Goal: Complete application form: Complete application form

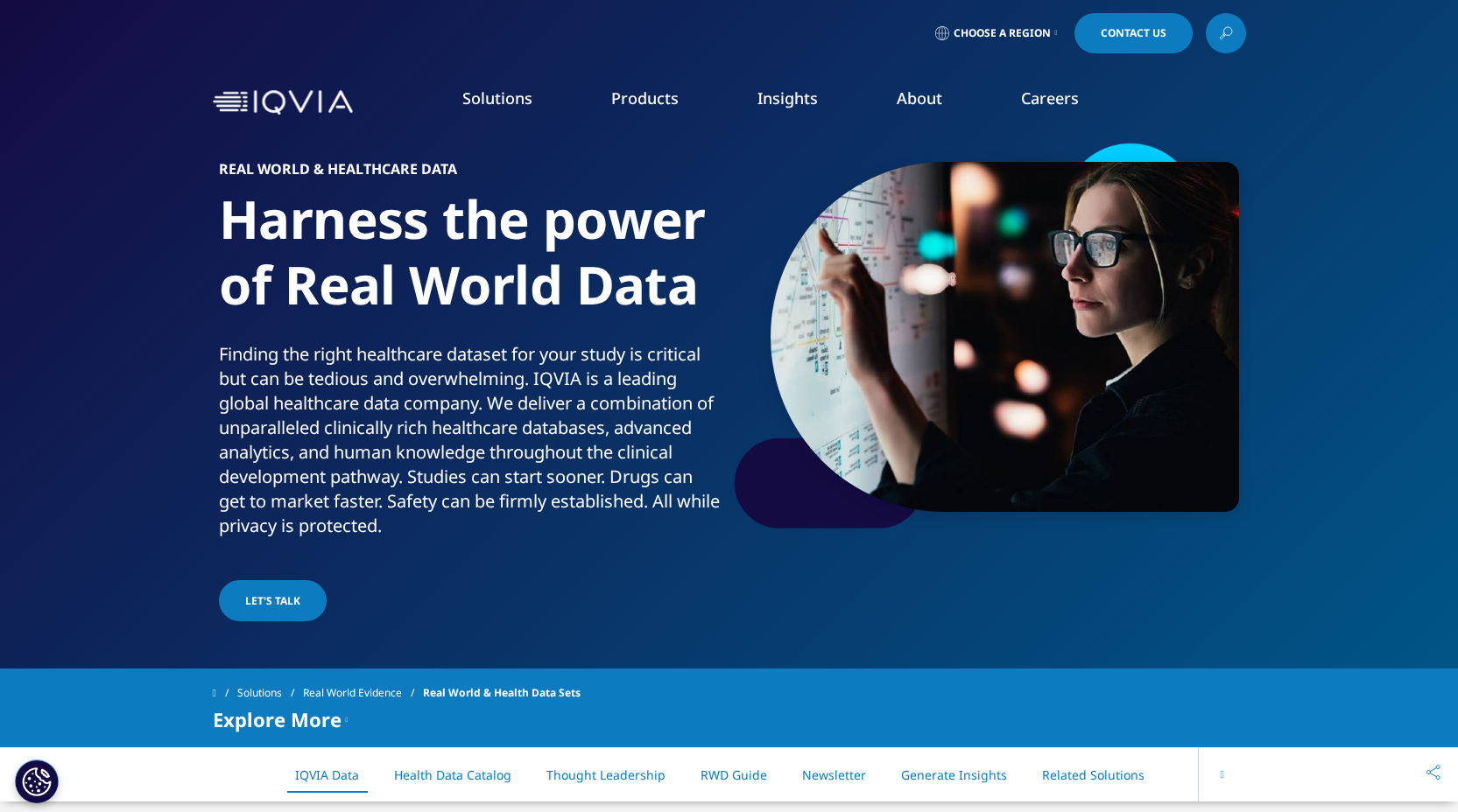
click at [458, 222] on link "Clinical Research" at bounding box center [559, 219] width 305 height 19
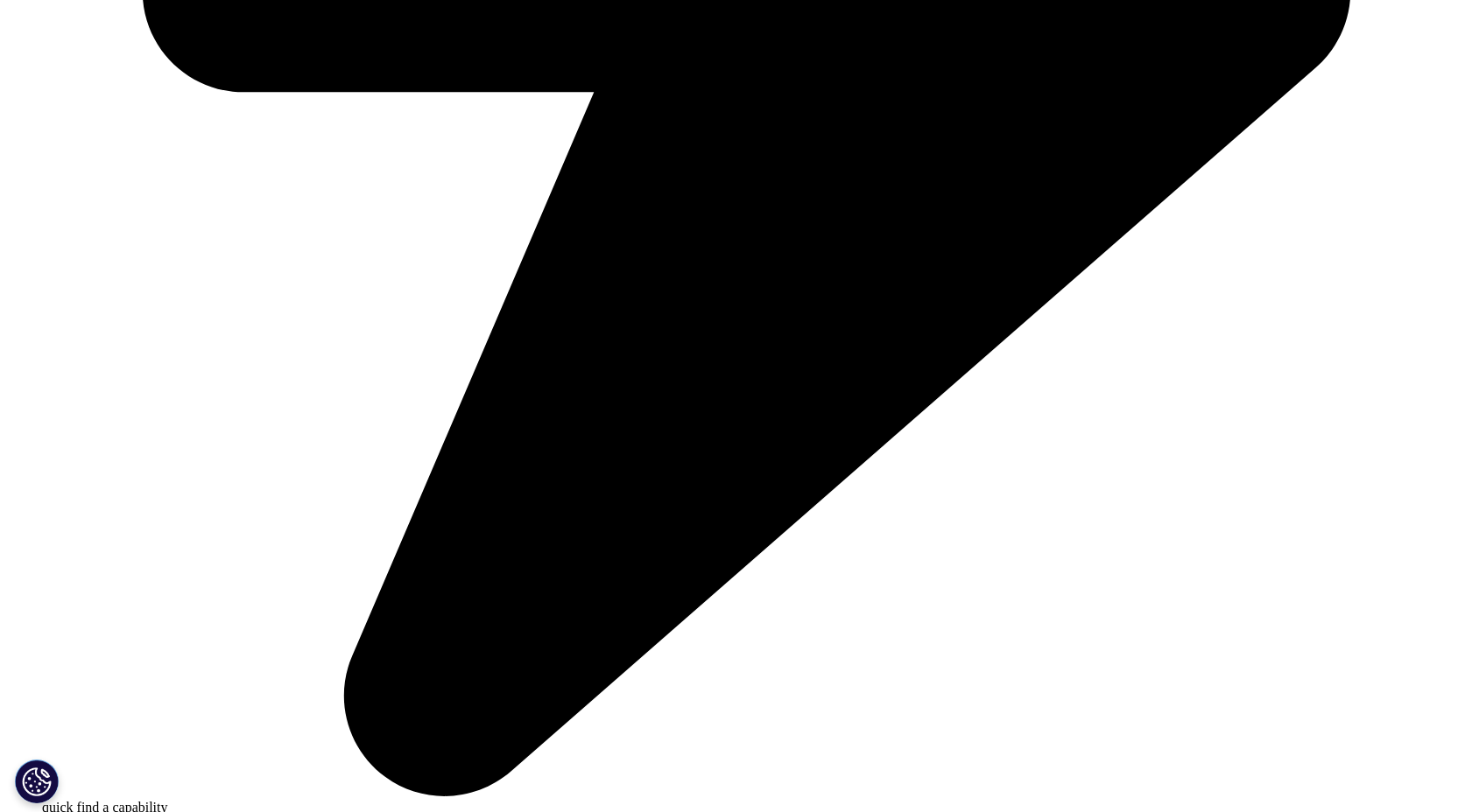
scroll to position [0, 81]
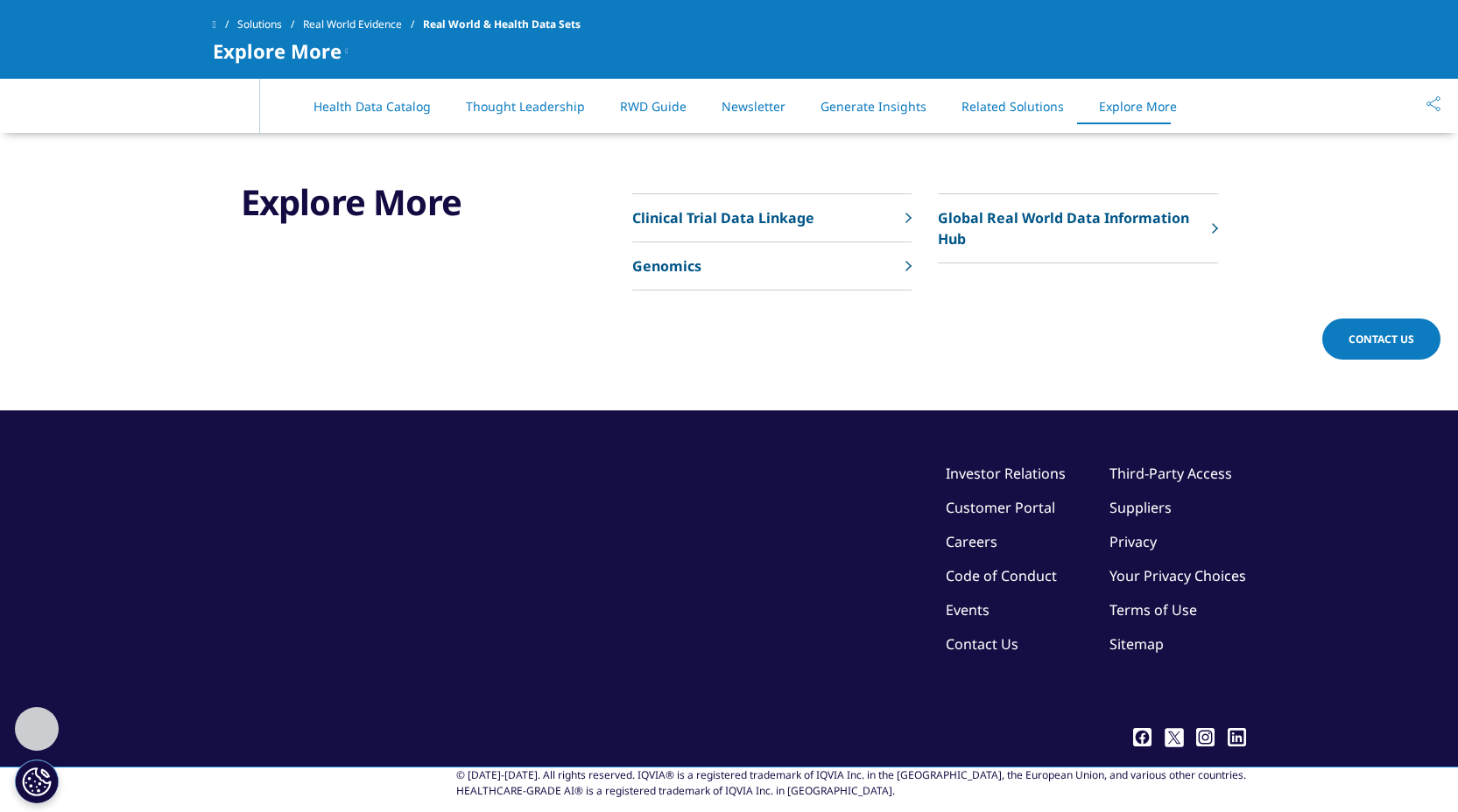
click at [982, 635] on link "Contact Us" at bounding box center [982, 644] width 73 height 19
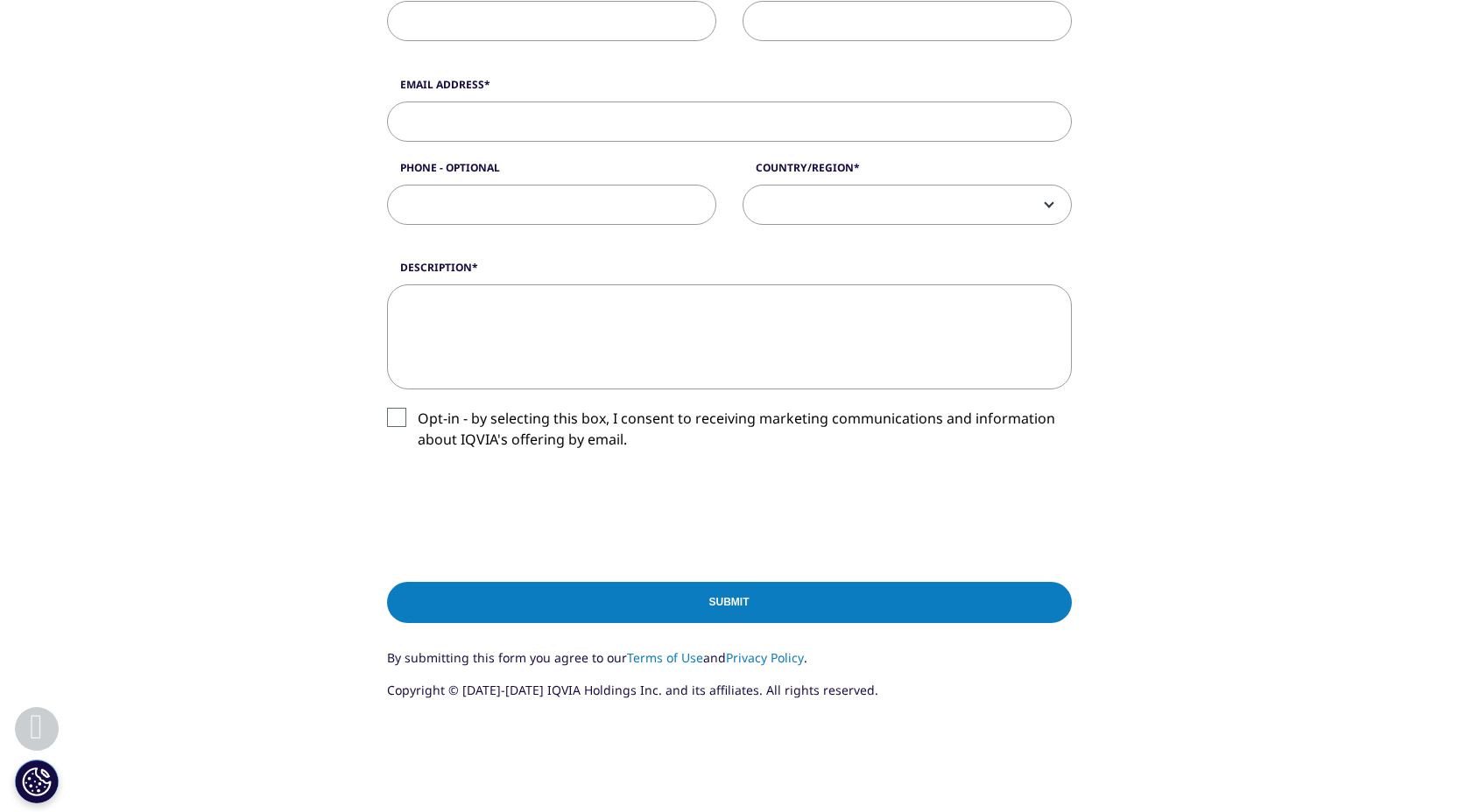
scroll to position [298, 0]
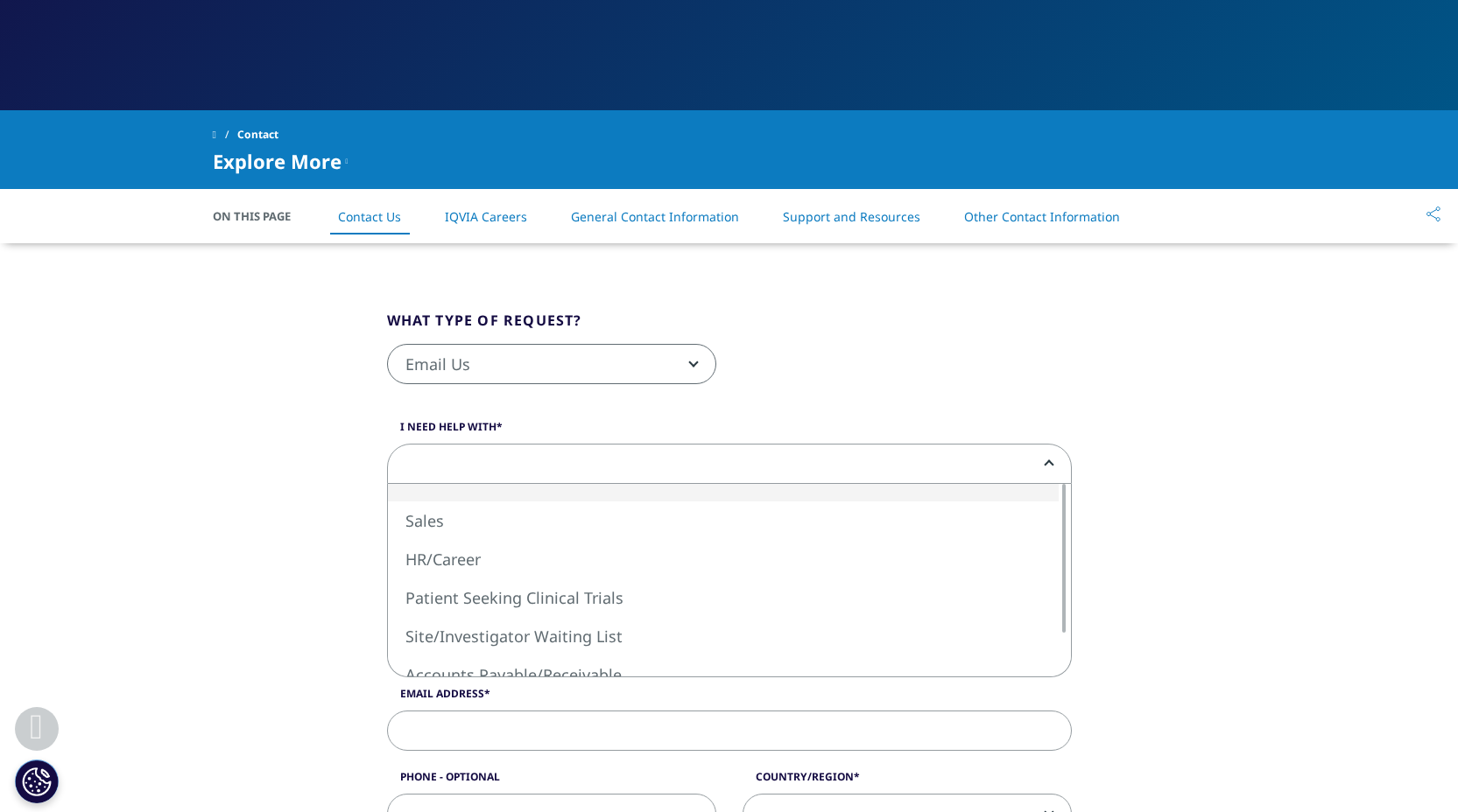
click at [457, 469] on span at bounding box center [730, 464] width 683 height 40
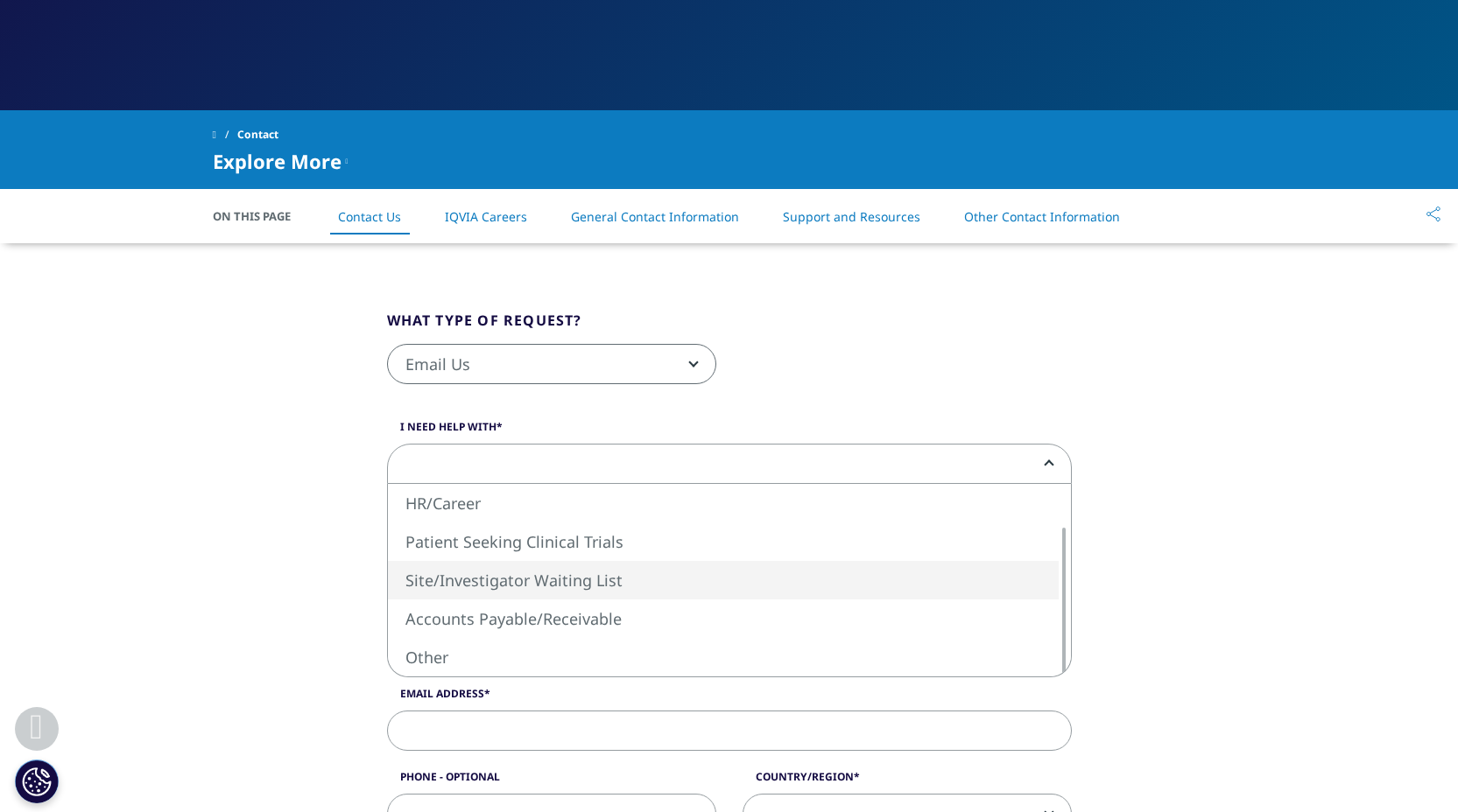
scroll to position [403, 0]
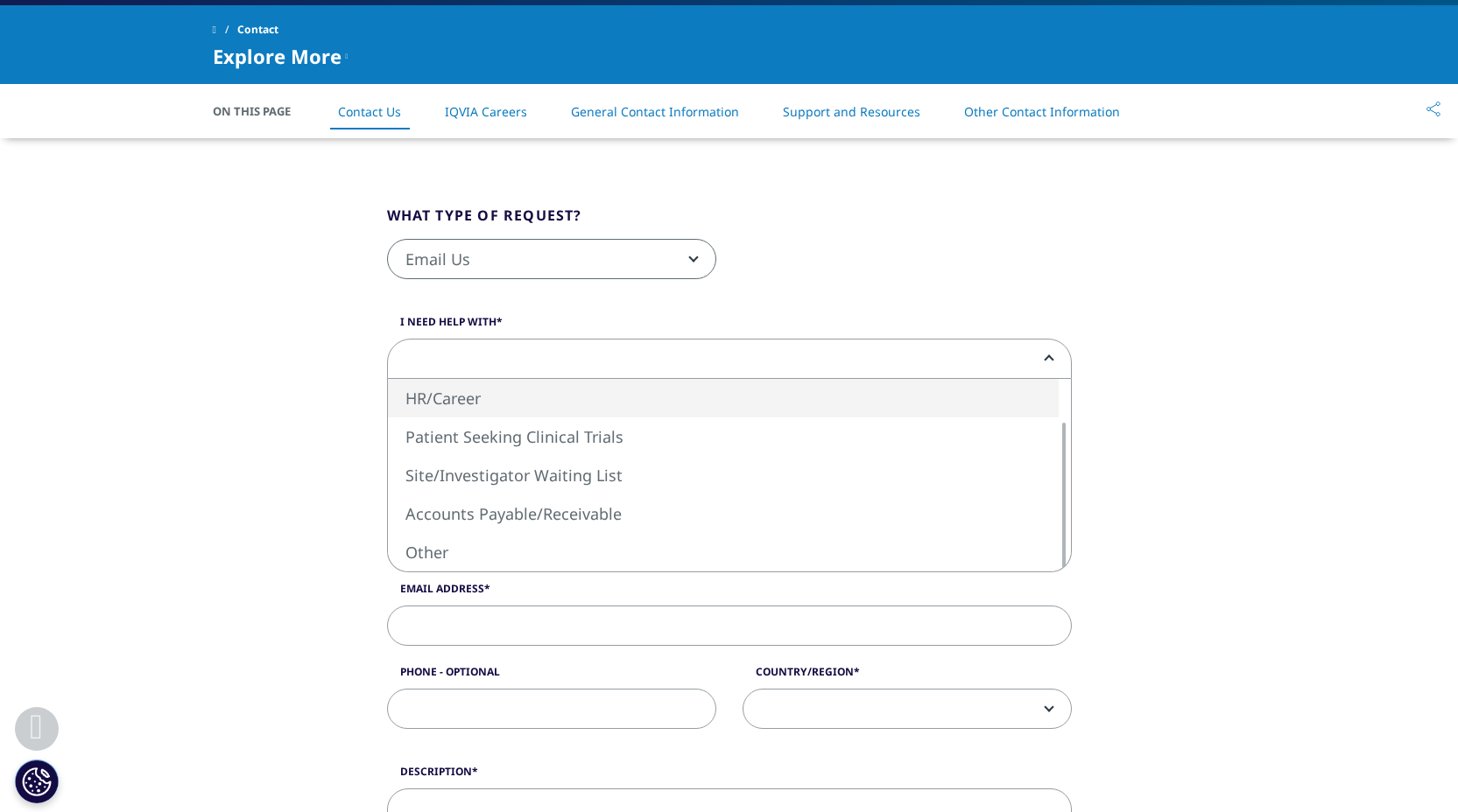
select select "HR/Career"
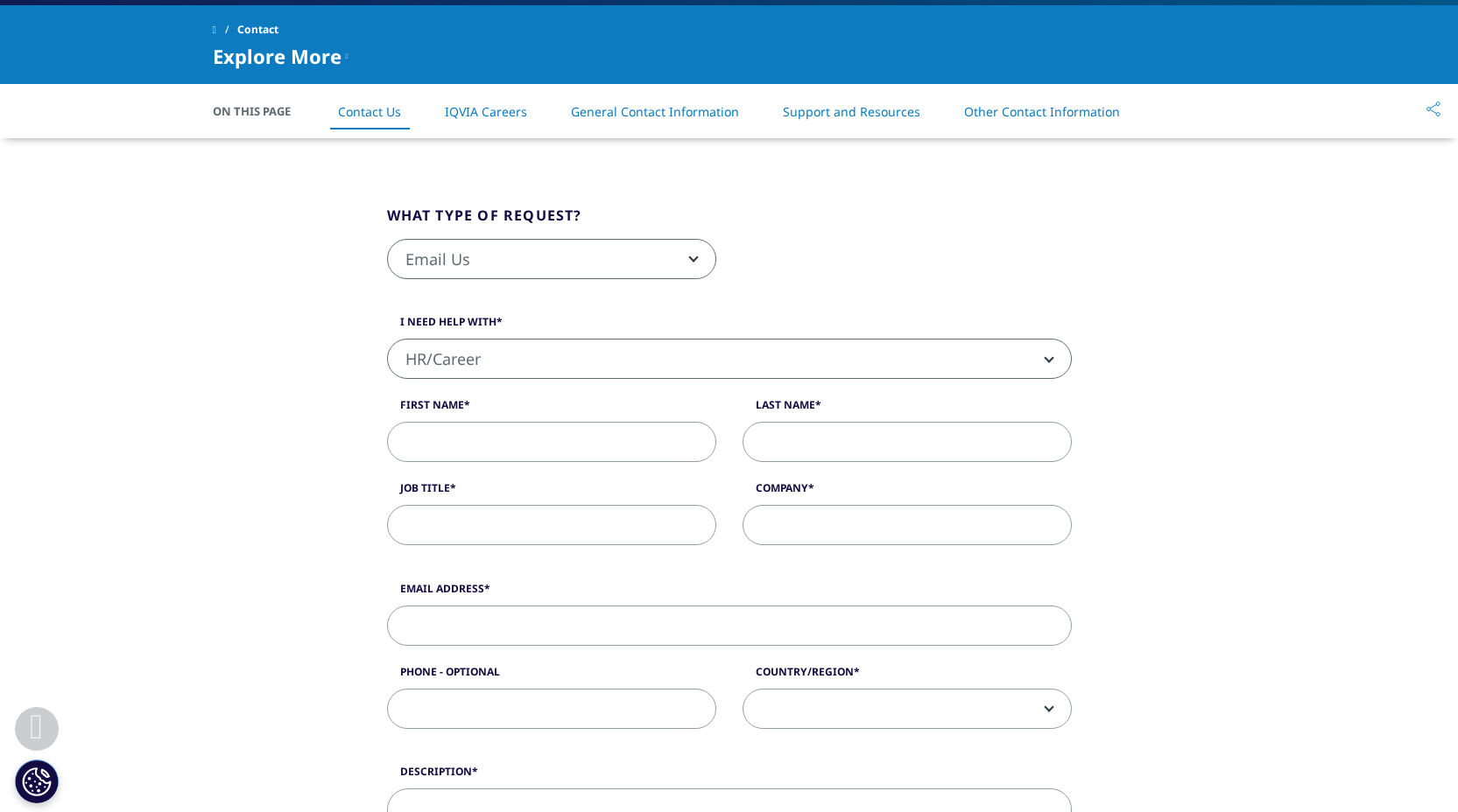
click at [506, 431] on input "First Name" at bounding box center [552, 442] width 329 height 40
type input "[PERSON_NAME]"
type input "Jordão"
type input "[EMAIL_ADDRESS][PERSON_NAME][DOMAIN_NAME]"
type input "910111498"
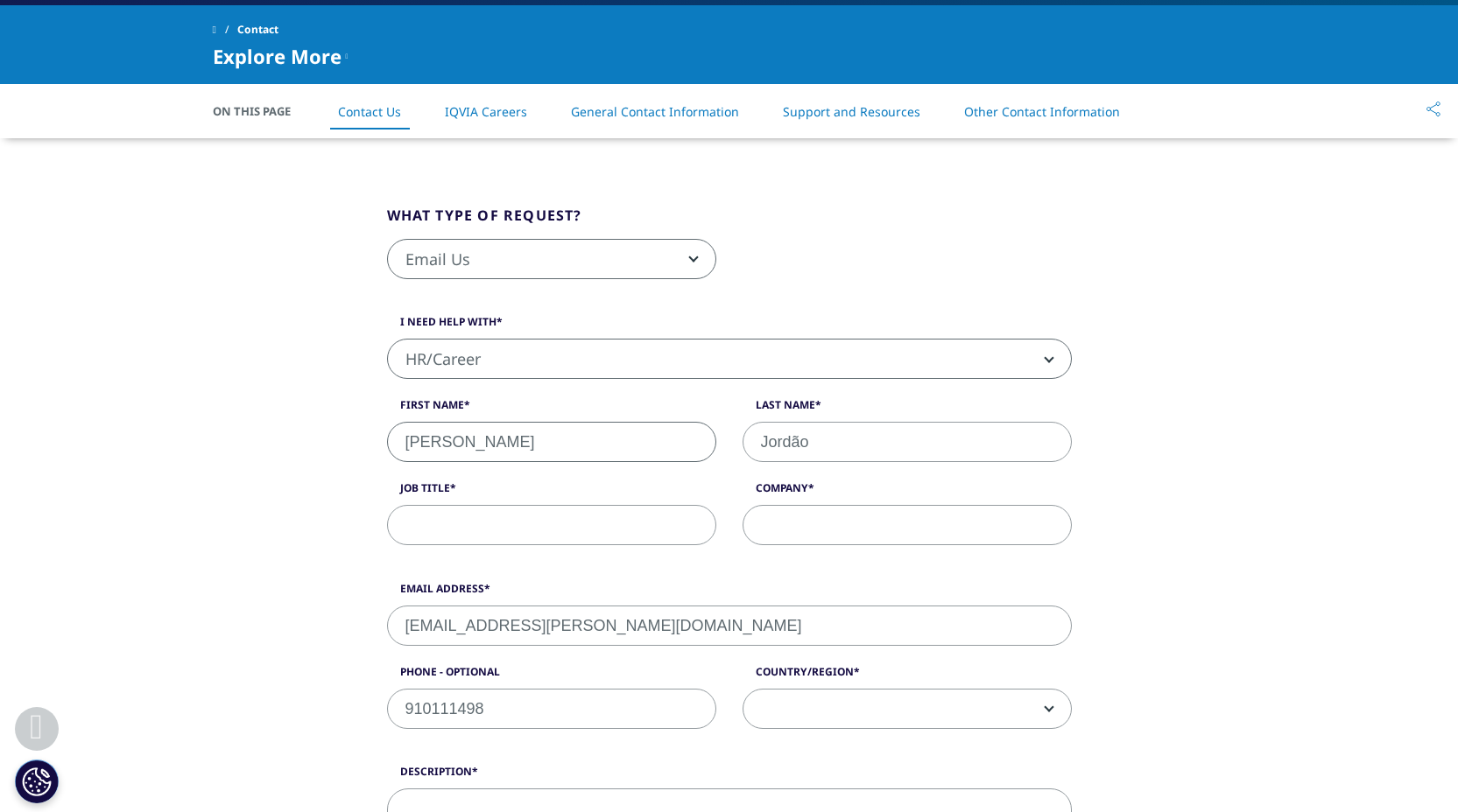
select select "Portugal"
click at [535, 528] on input "Job Title" at bounding box center [552, 525] width 329 height 40
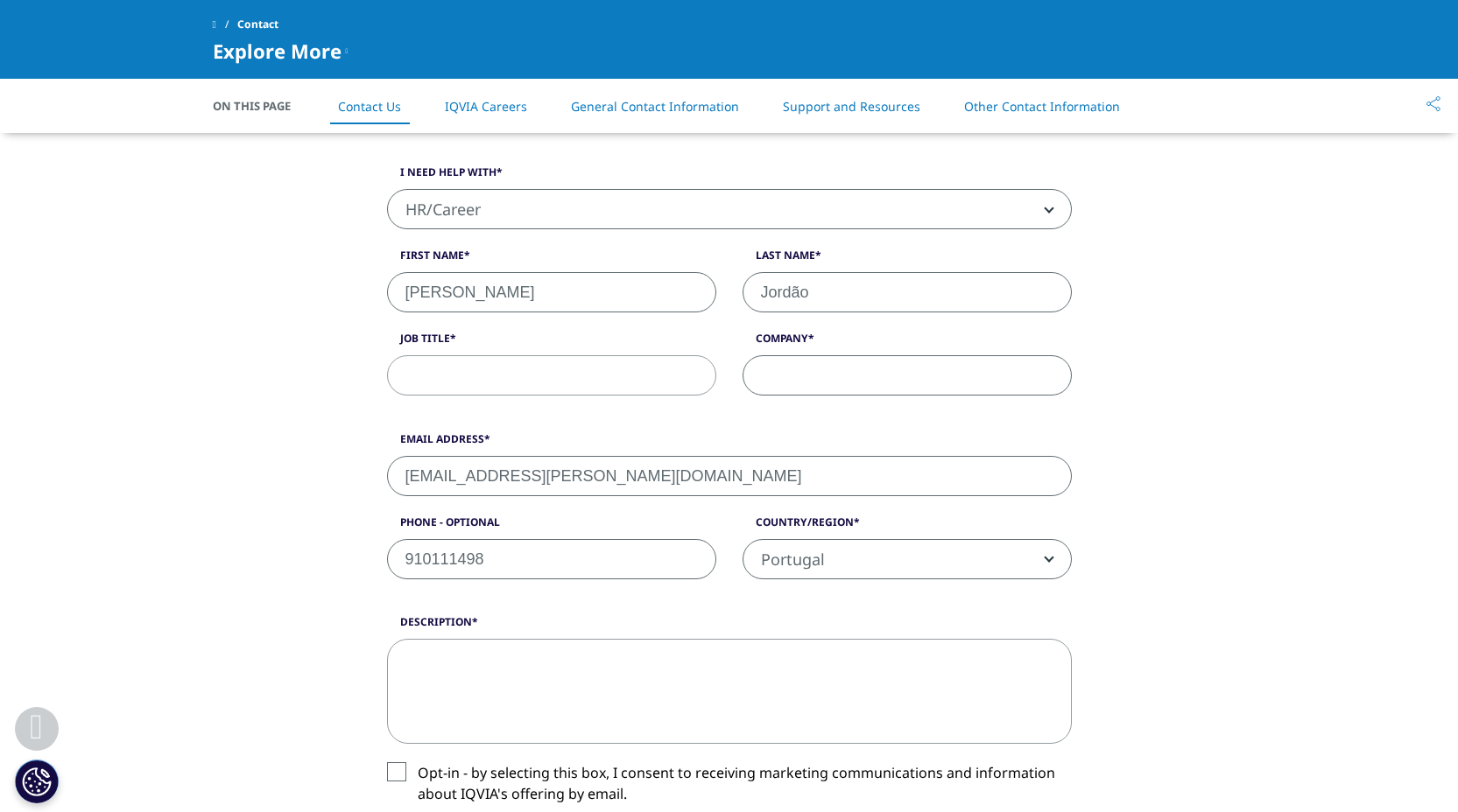
click at [849, 382] on input "Company" at bounding box center [906, 376] width 329 height 40
paste input "MSc Student in Biopharmaceutical Biotechnology"
type input "MSc Student in Biopharmaceutical Biotechnology"
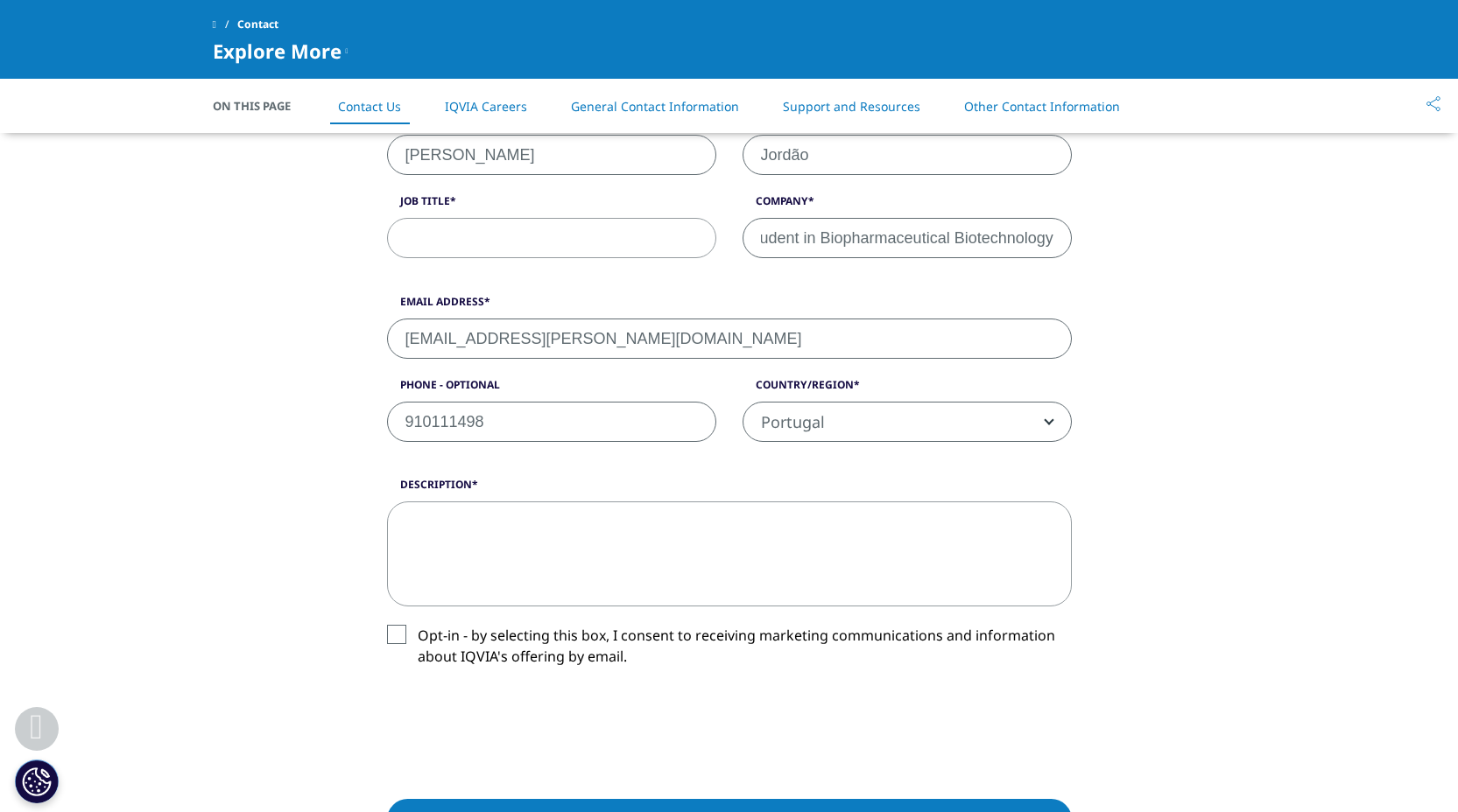
drag, startPoint x: 762, startPoint y: 244, endPoint x: 1123, endPoint y: 264, distance: 361.6
click at [1123, 264] on div "What type of request? Email Us Request a Demo IQVIA Institute Inquiries Media I…" at bounding box center [729, 415] width 998 height 1128
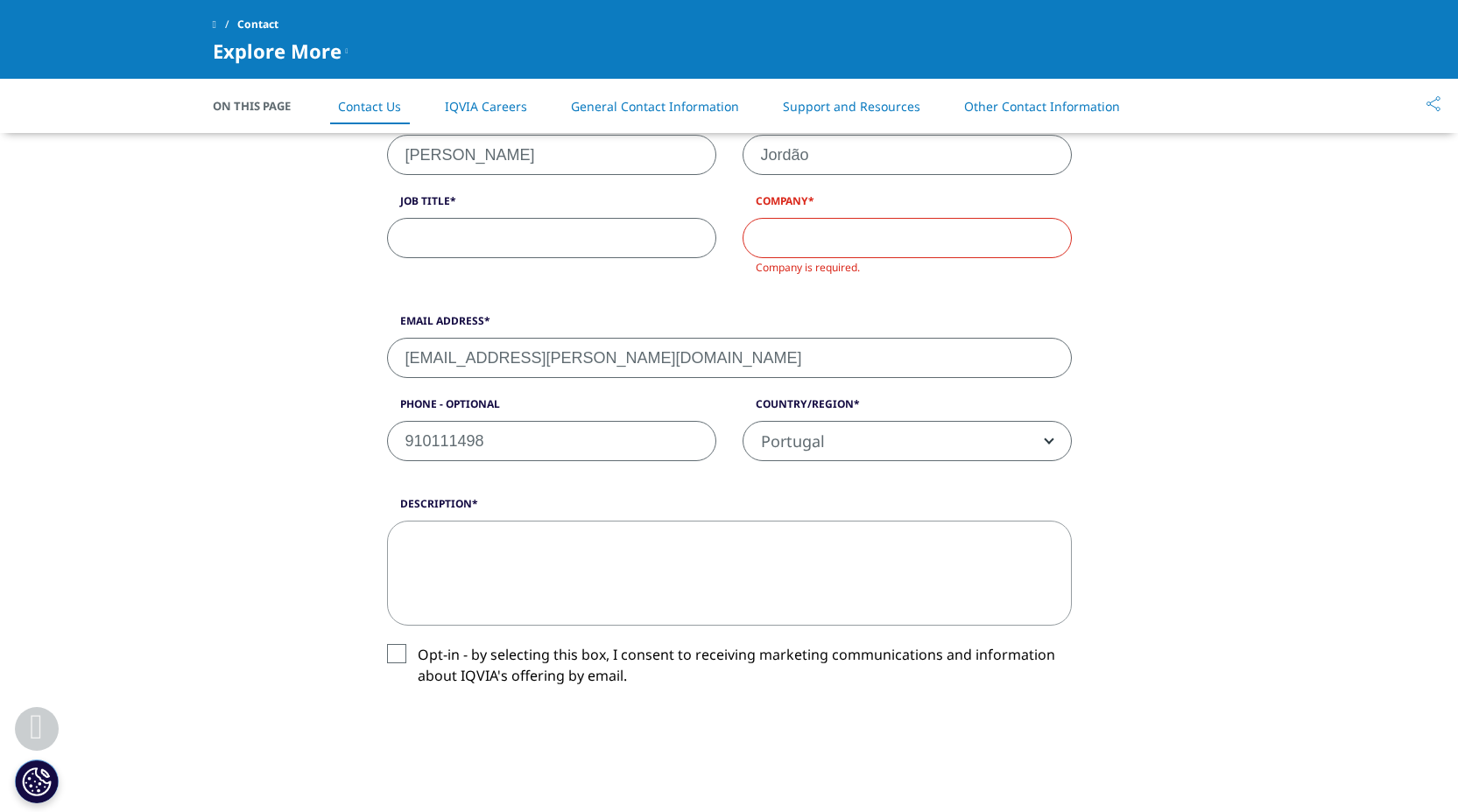
click at [482, 228] on input "Job Title" at bounding box center [552, 238] width 329 height 40
paste input "MSc Student in Biopharmaceutical Biotechnology"
type input "MSc Student in Biopharmaceutical Biotechnology"
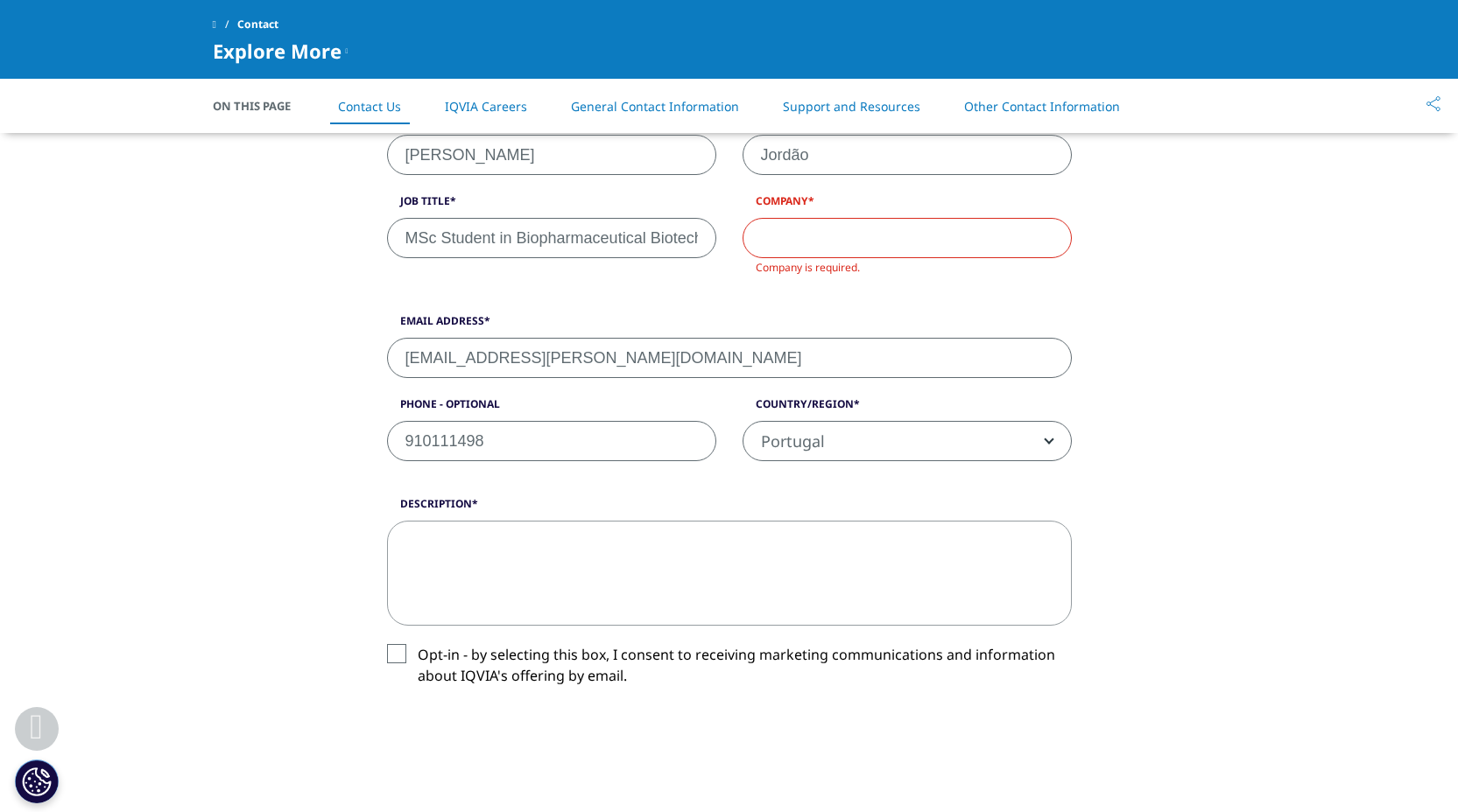
click at [772, 222] on input "Company" at bounding box center [906, 238] width 329 height 40
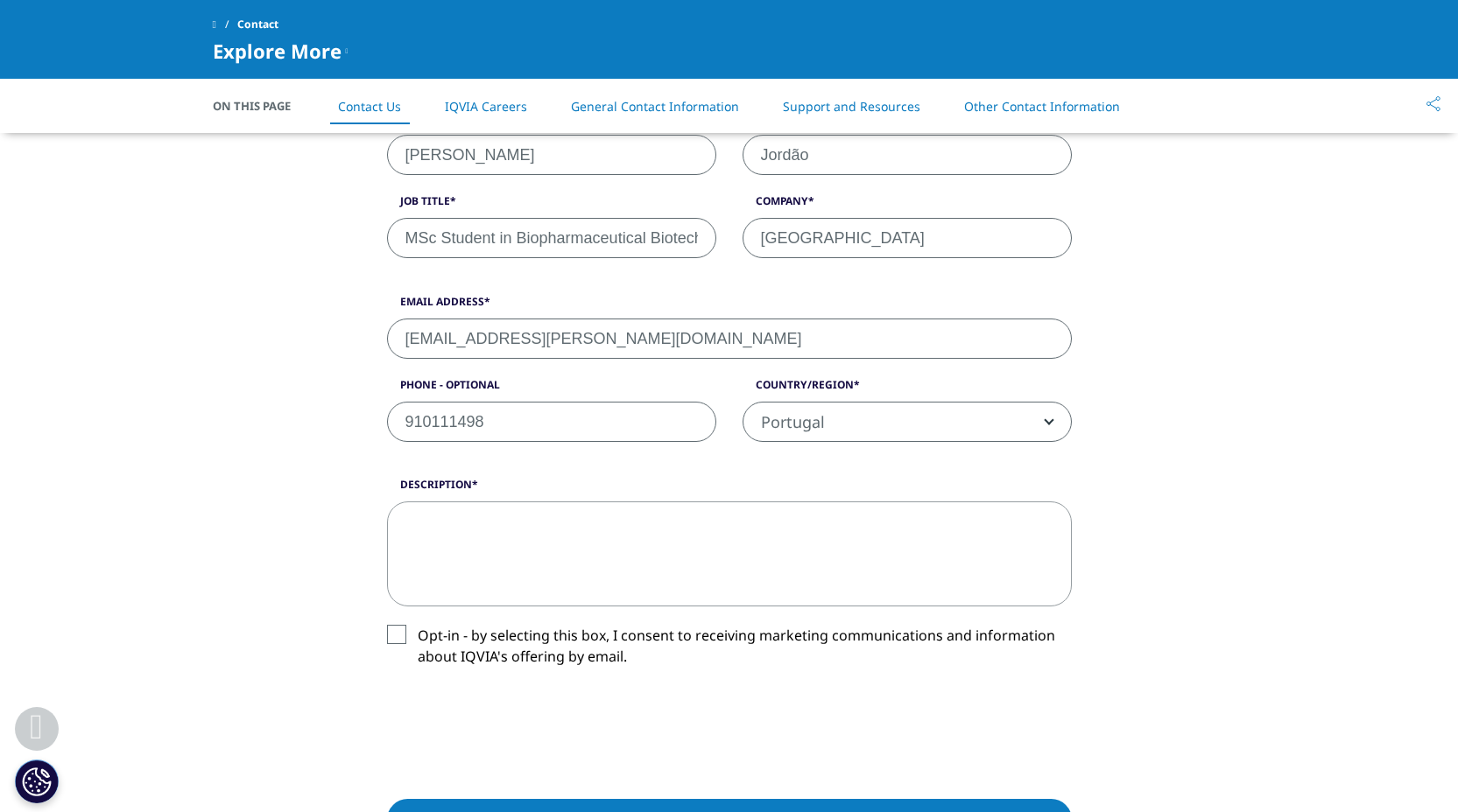
type input "[GEOGRAPHIC_DATA]"
click at [428, 580] on textarea "Description" at bounding box center [730, 554] width 685 height 105
paste textarea "Dear Sir/Madam, My name is [PERSON_NAME], I hold a Bachelor’s degree in Biochem…"
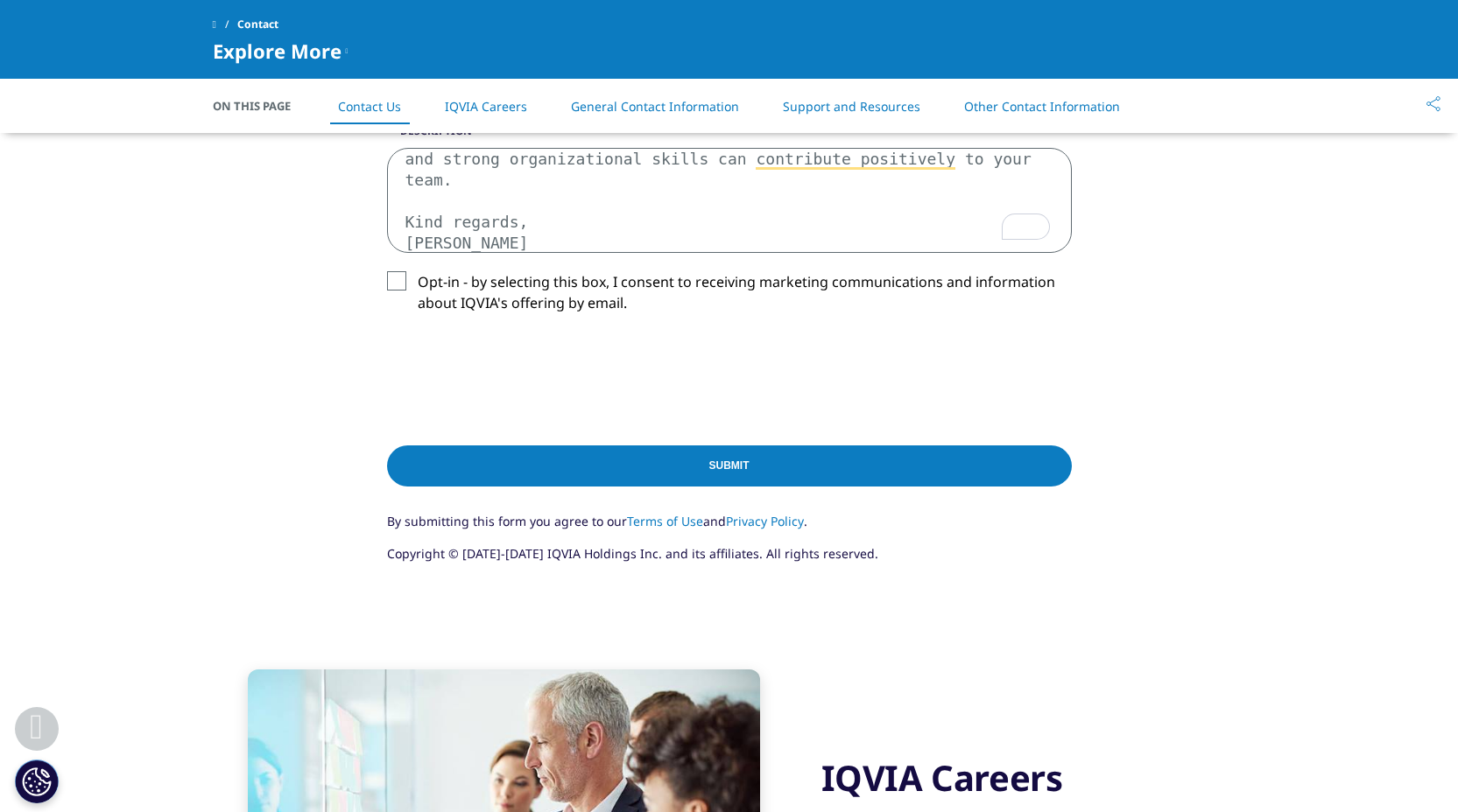
scroll to position [729, 0]
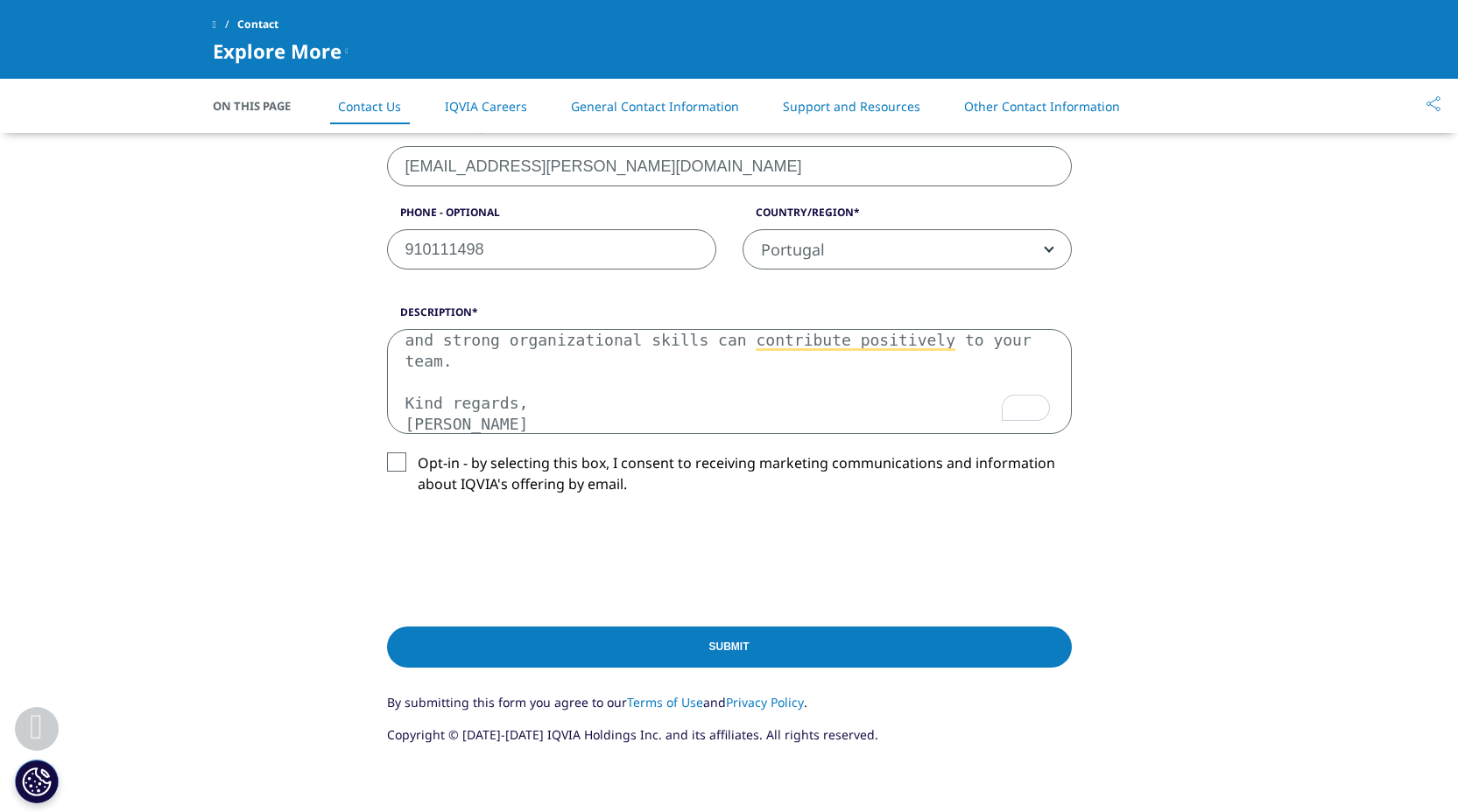
click at [877, 386] on textarea "Dear Sir/Madam, My name is [PERSON_NAME], I hold a Bachelor’s degree in Biochem…" at bounding box center [730, 382] width 685 height 105
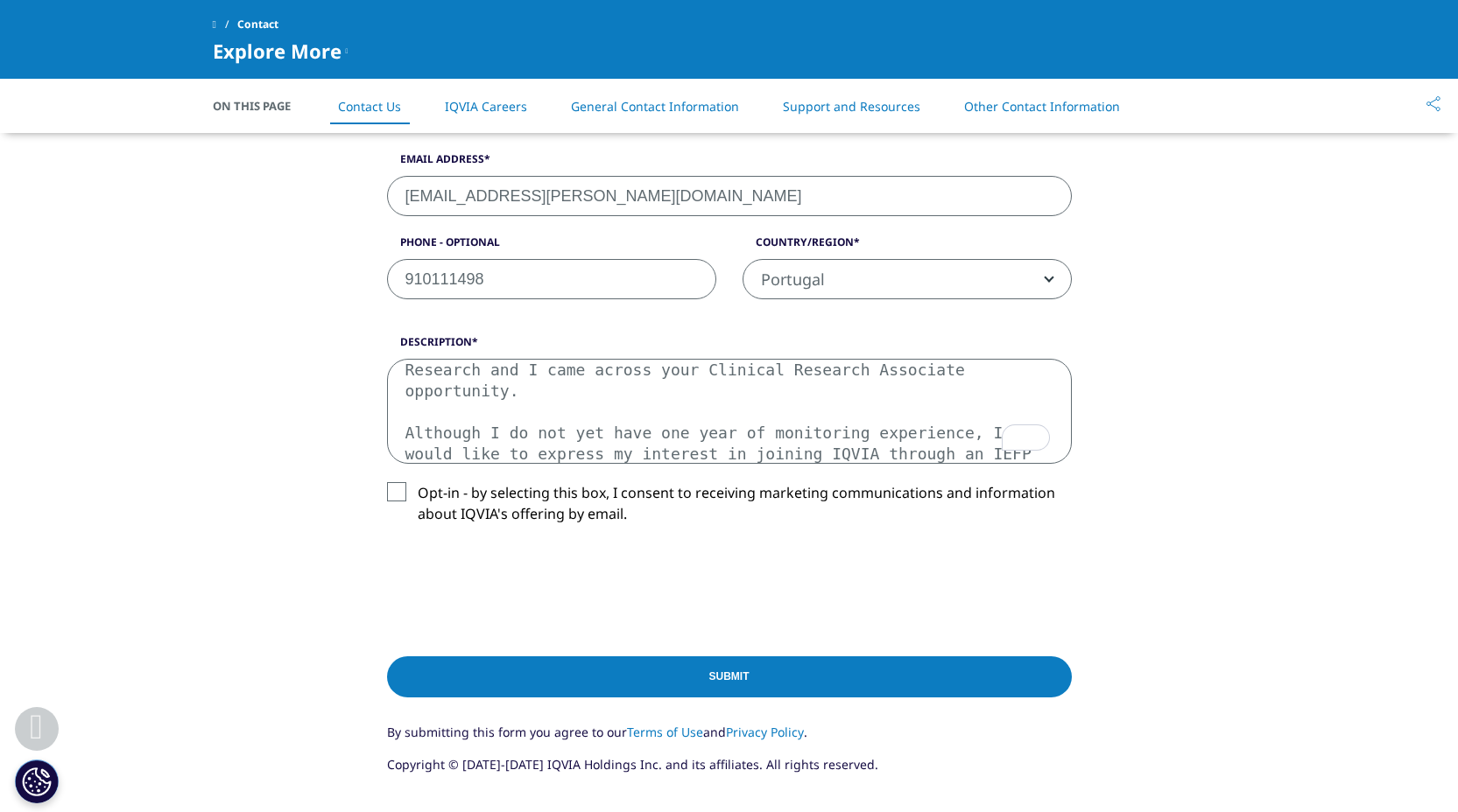
scroll to position [0, 0]
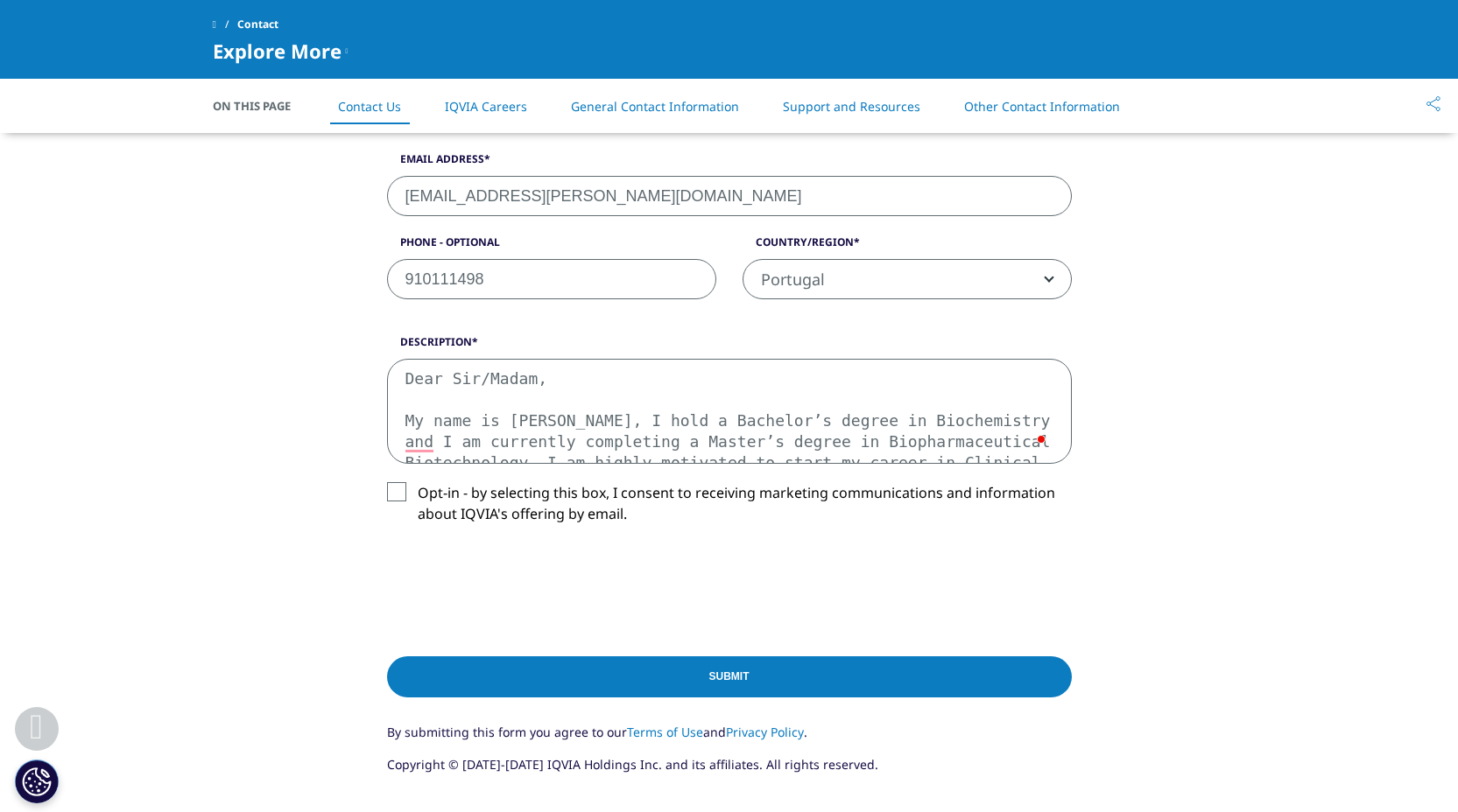
click at [403, 420] on textarea "Dear Sir/Madam, My name is [PERSON_NAME], I hold a Bachelor’s degree in Biochem…" at bounding box center [730, 412] width 685 height 105
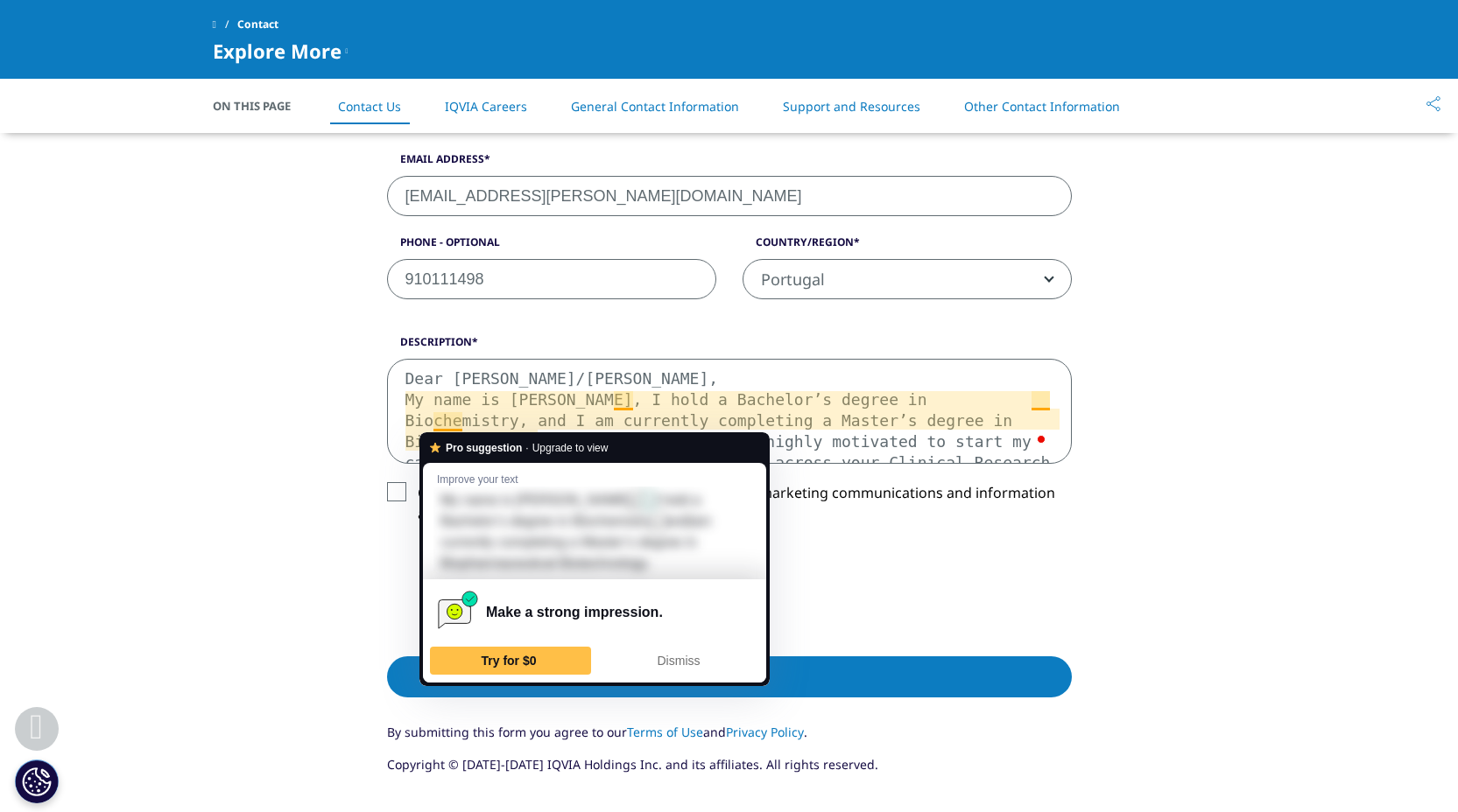
click at [700, 641] on div "Make a strong impression." at bounding box center [594, 613] width 329 height 67
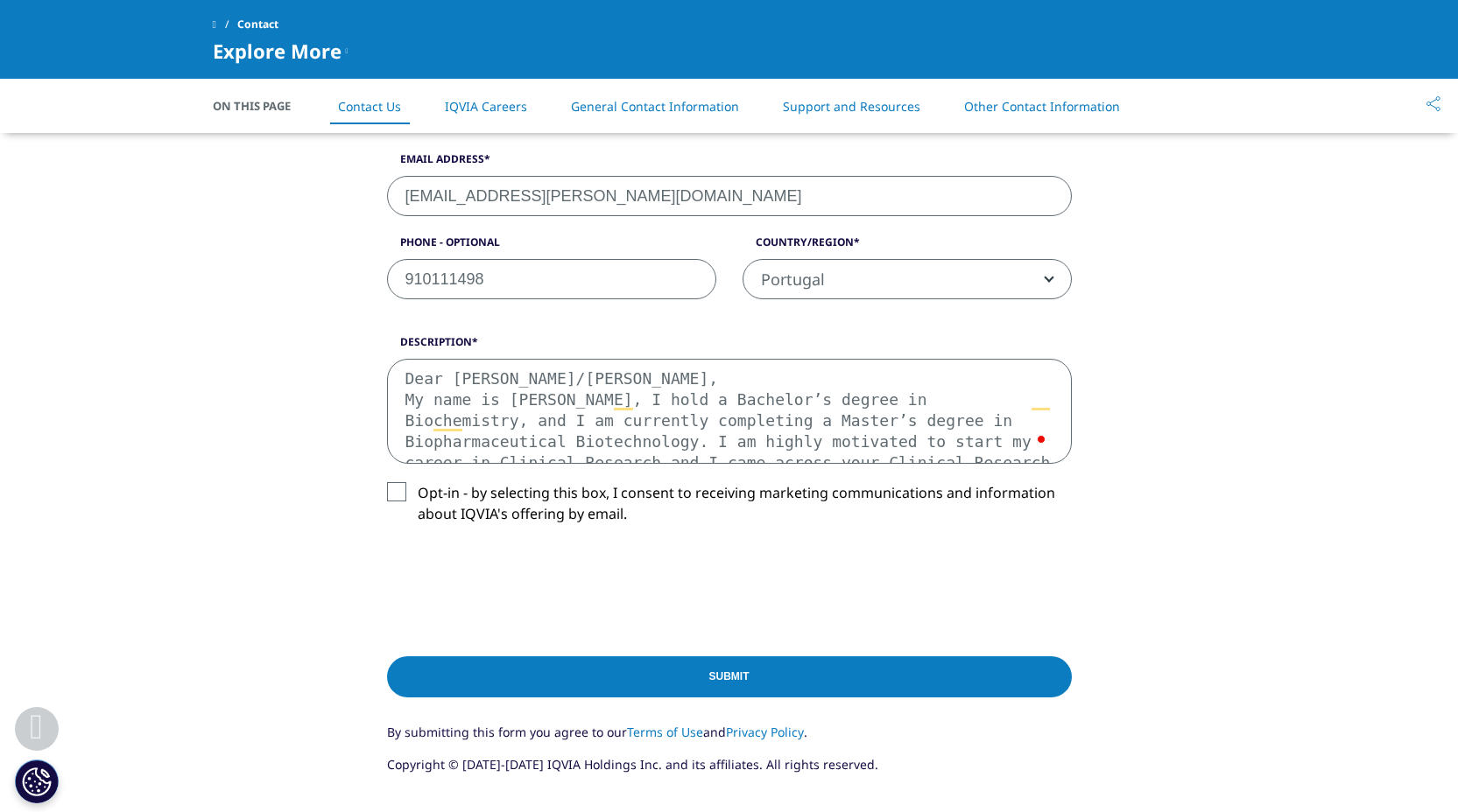
click at [943, 421] on textarea "Dear [PERSON_NAME]/[PERSON_NAME], My name is [PERSON_NAME], I hold a Bachelor’s…" at bounding box center [730, 412] width 685 height 105
click at [988, 456] on textarea "Dear [PERSON_NAME]/[PERSON_NAME], My name is [PERSON_NAME], I hold a Bachelor’s…" at bounding box center [730, 412] width 685 height 105
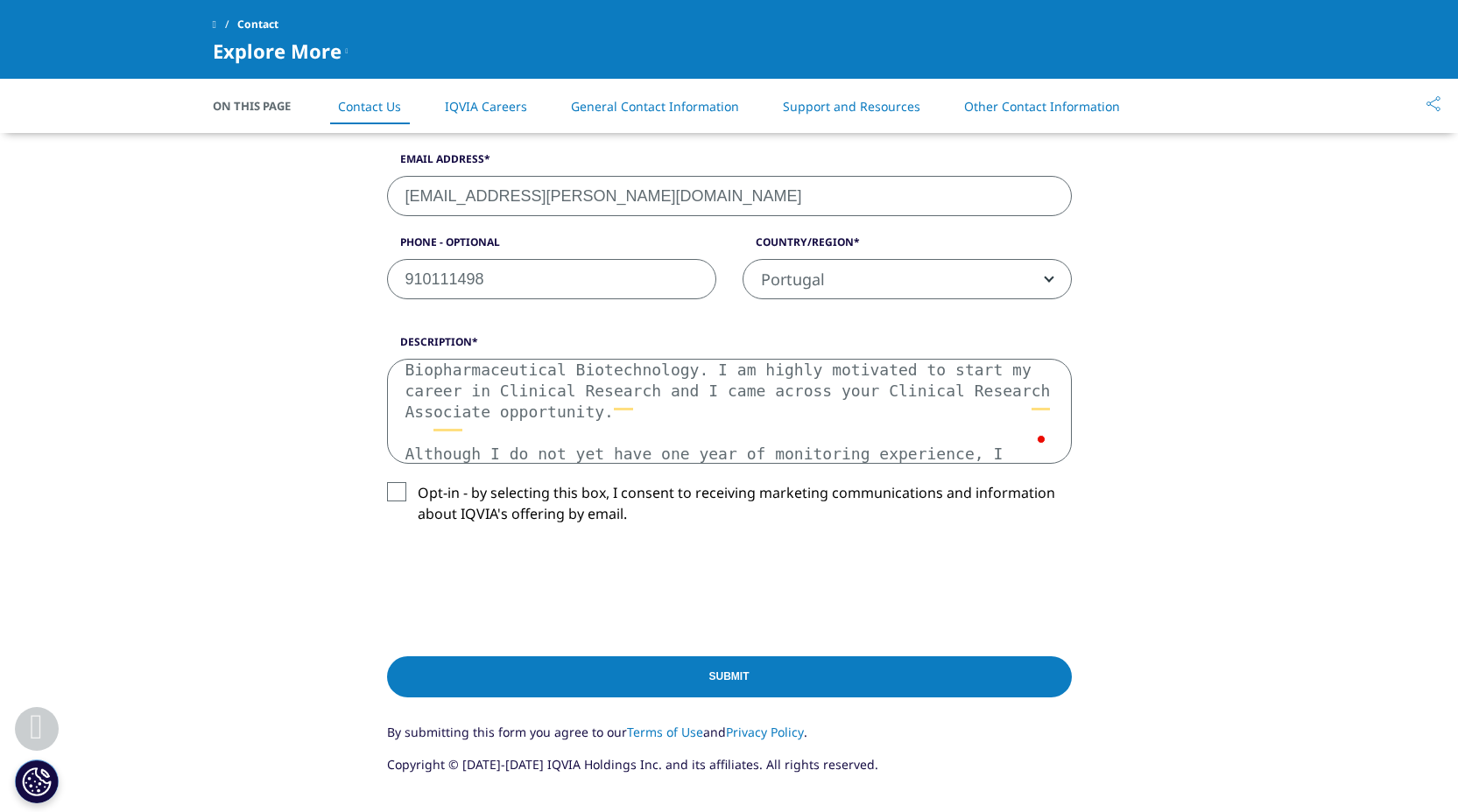
scroll to position [72, 0]
click at [637, 417] on textarea "Dear [PERSON_NAME]/[PERSON_NAME], My name is [PERSON_NAME], I hold a Bachelor’s…" at bounding box center [730, 412] width 685 height 105
click at [709, 415] on textarea "Dear [PERSON_NAME]/[PERSON_NAME], My name is [PERSON_NAME], I hold a Bachelor’s…" at bounding box center [730, 412] width 685 height 105
click at [761, 416] on textarea "Dear [PERSON_NAME]/[PERSON_NAME], My name is [PERSON_NAME], I hold a Bachelor’s…" at bounding box center [730, 412] width 685 height 105
paste textarea "Clinical Research Associate - based in [GEOGRAPHIC_DATA]"
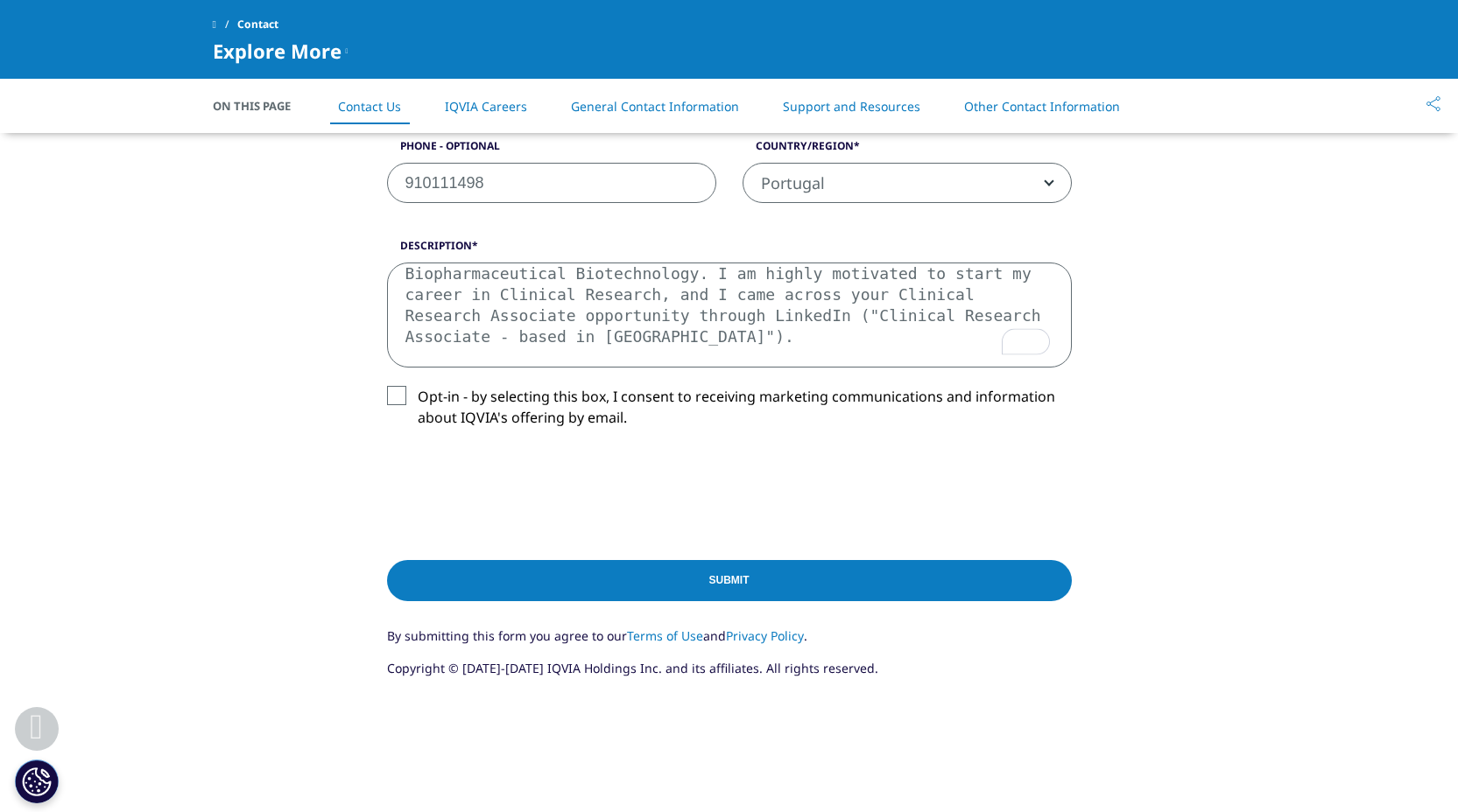
scroll to position [135, 0]
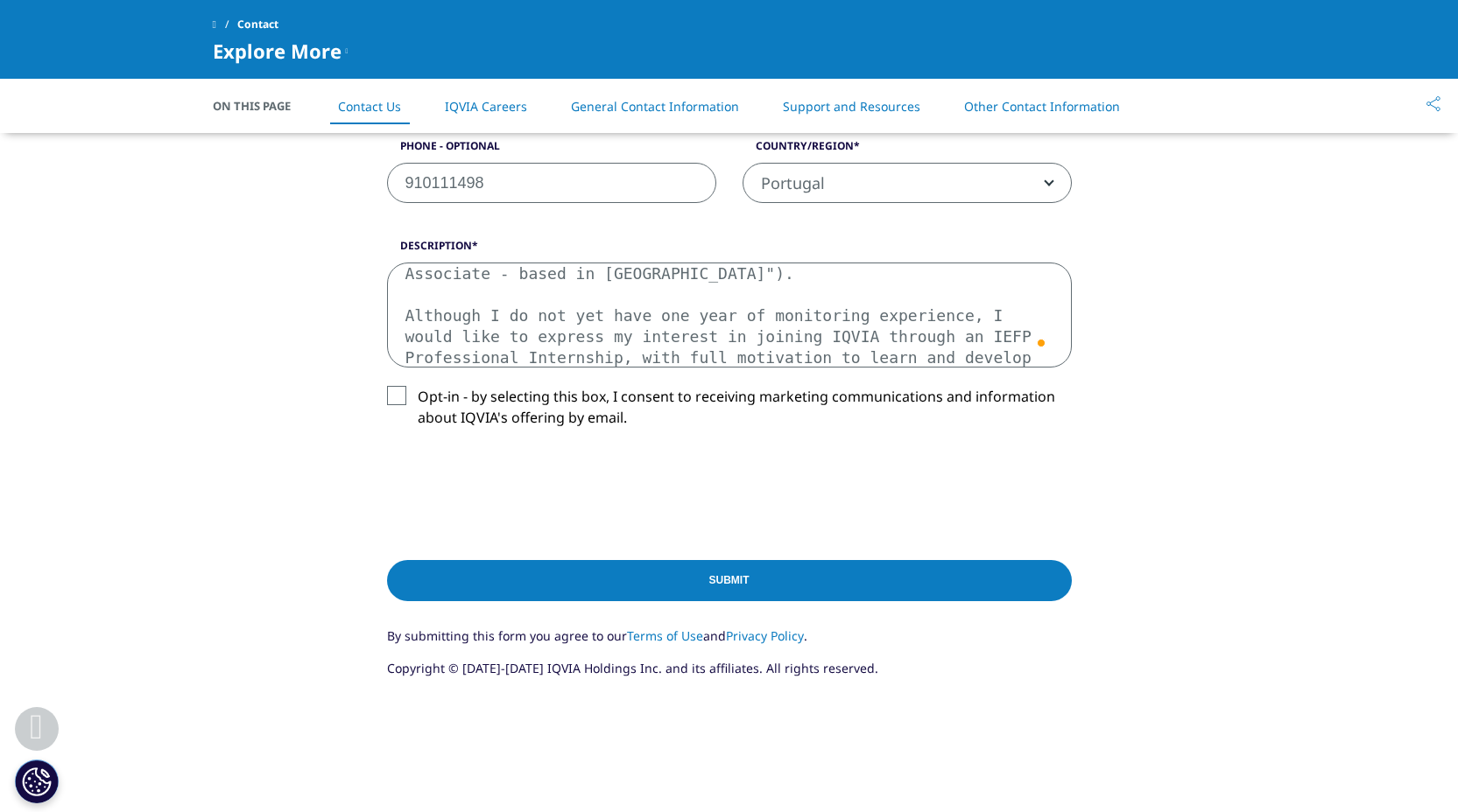
click at [405, 316] on textarea "Dear [PERSON_NAME]/[PERSON_NAME], My name is [PERSON_NAME], I hold a Bachelor’s…" at bounding box center [730, 315] width 685 height 105
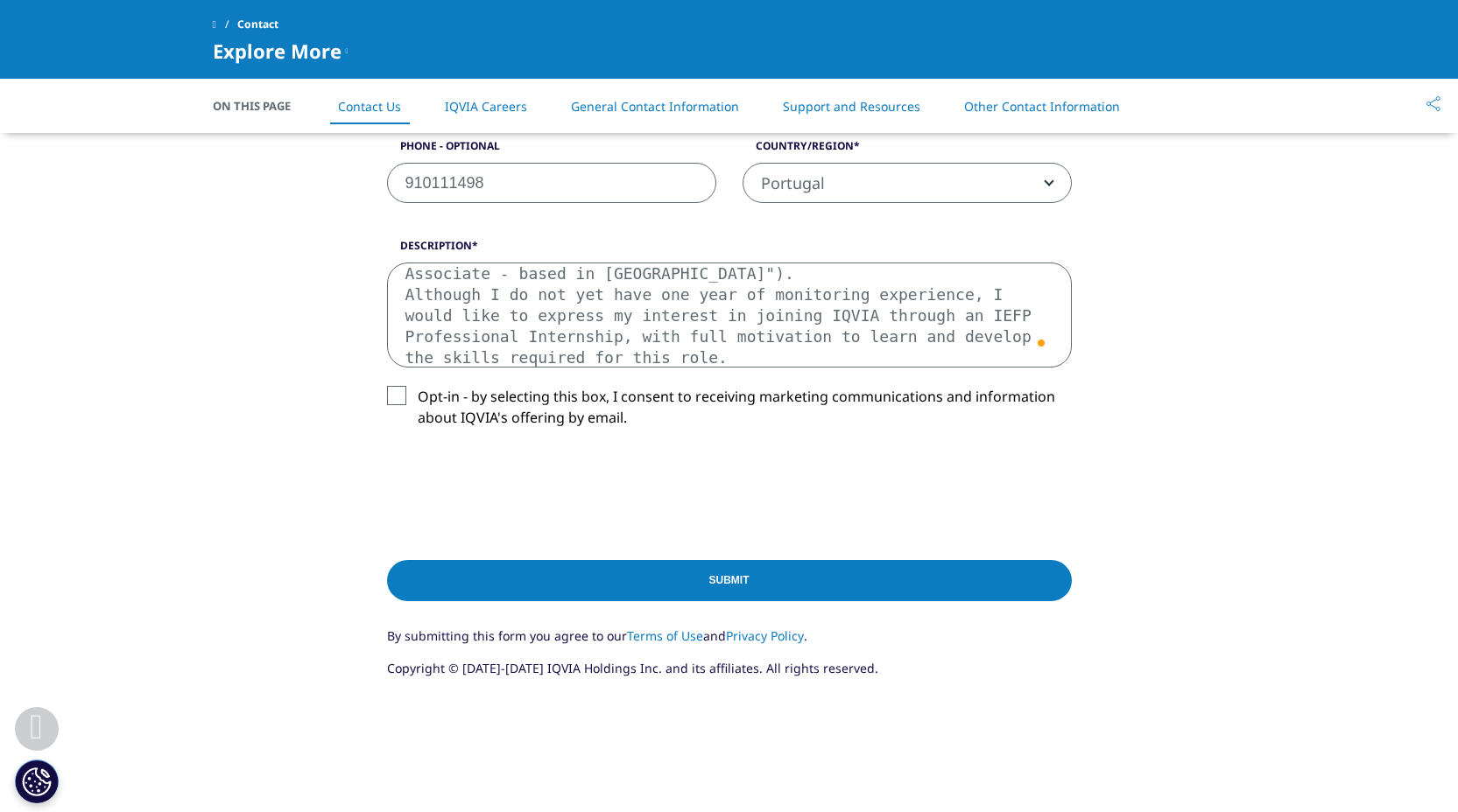
click at [840, 347] on textarea "Dear [PERSON_NAME]/[PERSON_NAME], My name is [PERSON_NAME], I hold a Bachelor’s…" at bounding box center [730, 315] width 685 height 105
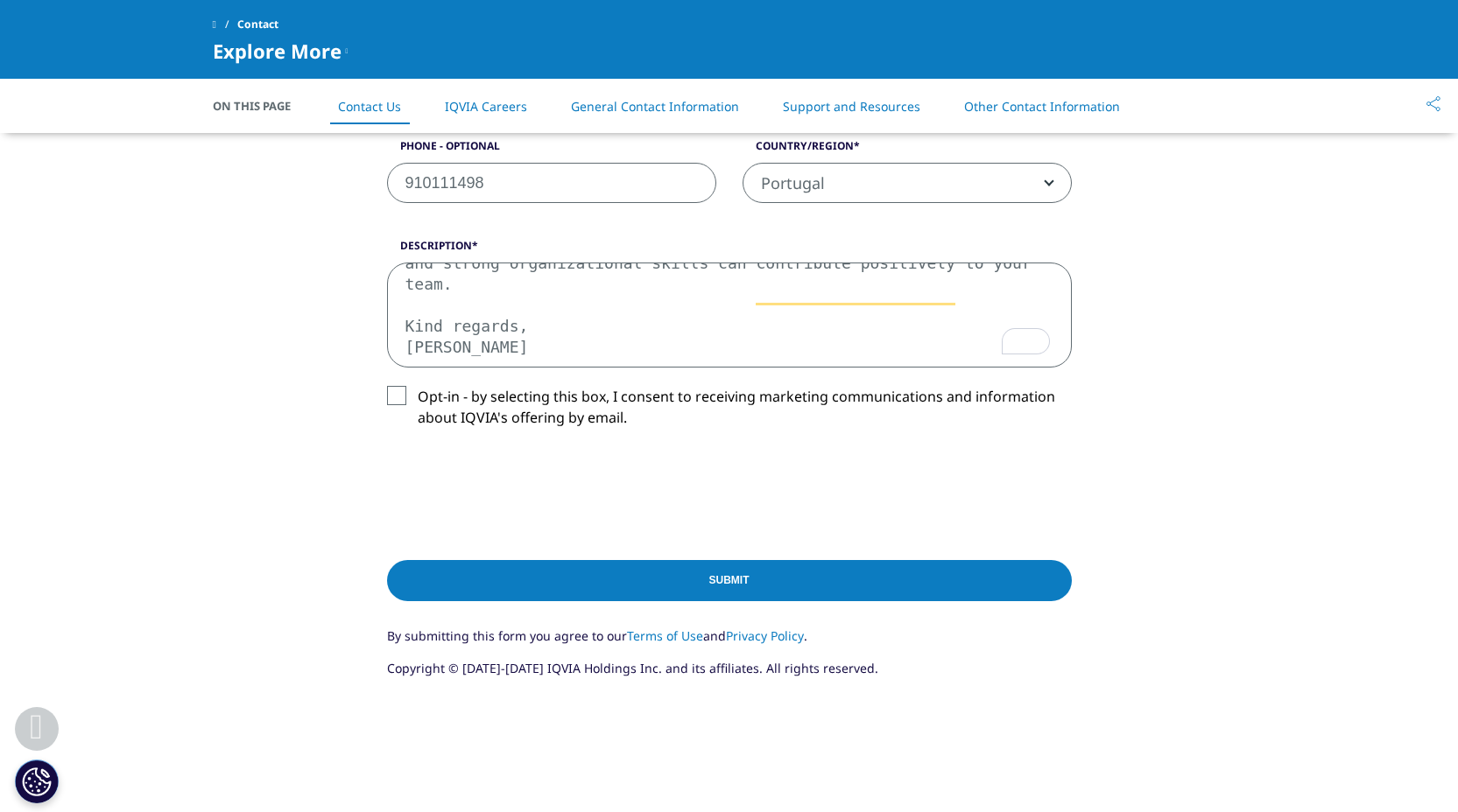
scroll to position [292, 0]
type textarea "Dear [PERSON_NAME]/[PERSON_NAME], My name is [PERSON_NAME], I hold a Bachelor’s…"
click at [615, 599] on input "Submit" at bounding box center [730, 580] width 685 height 41
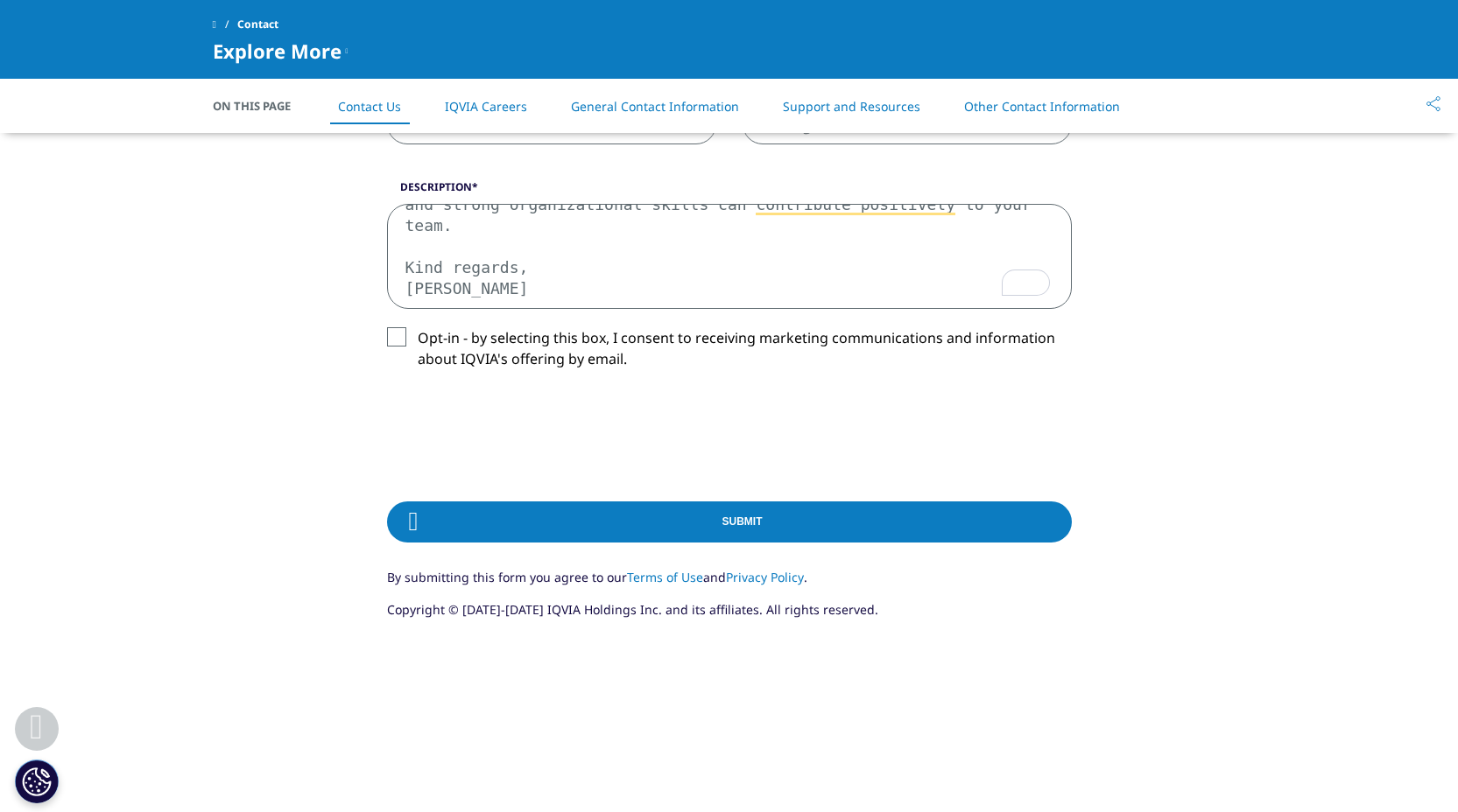
scroll to position [975, 0]
